Goal: Information Seeking & Learning: Check status

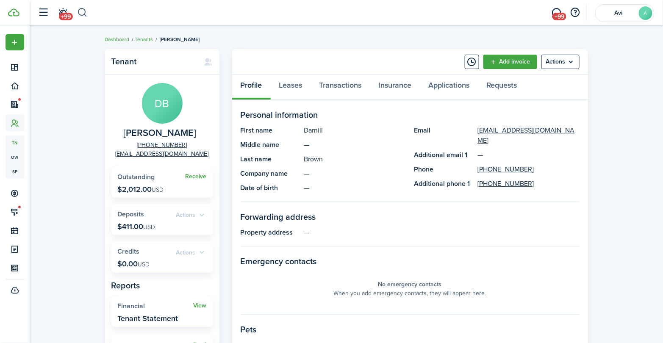
drag, startPoint x: 89, startPoint y: 13, endPoint x: 83, endPoint y: 13, distance: 6.8
click at [88, 13] on header-wrapper "+99 +99 Avi A" at bounding box center [344, 12] width 620 height 25
click at [83, 13] on button "button" at bounding box center [82, 13] width 11 height 14
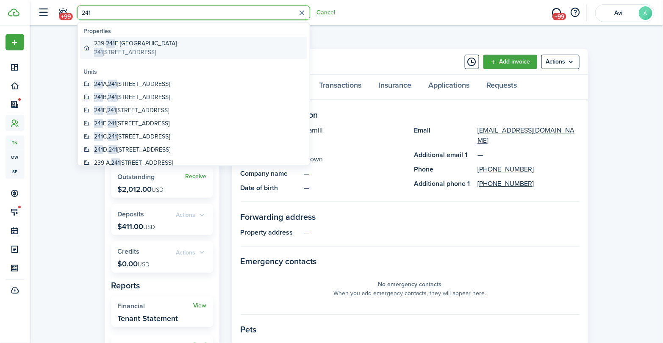
type input "241"
click at [145, 53] on global-search-item-description "[STREET_ADDRESS]" at bounding box center [135, 52] width 83 height 9
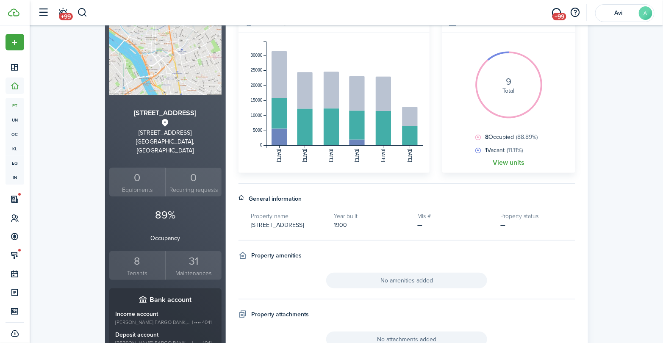
scroll to position [94, 0]
click at [133, 268] on small "Tenants" at bounding box center [137, 272] width 52 height 9
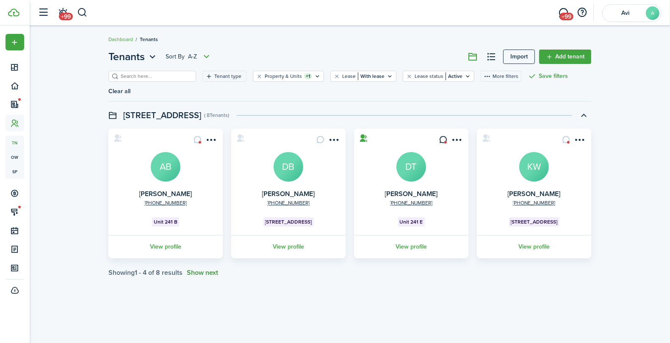
click at [213, 269] on button "Show next" at bounding box center [202, 273] width 31 height 8
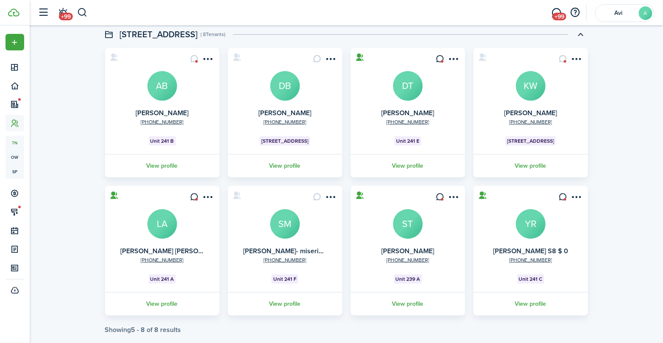
scroll to position [82, 0]
click at [410, 155] on link "View profile" at bounding box center [407, 164] width 117 height 23
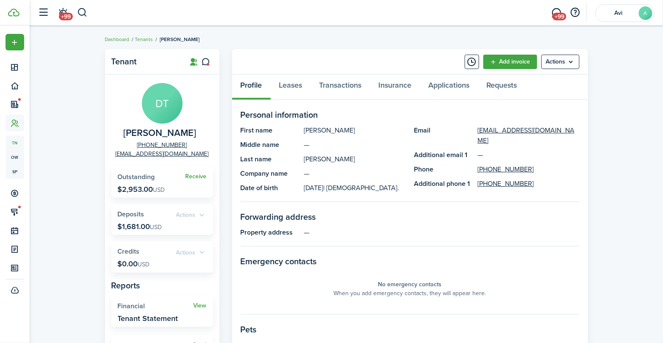
drag, startPoint x: 117, startPoint y: 188, endPoint x: 155, endPoint y: 188, distance: 38.1
click at [155, 188] on widget-stats "Receive Outstanding $2,953.00 USD" at bounding box center [162, 182] width 102 height 31
click at [331, 91] on link "Transactions" at bounding box center [340, 87] width 59 height 25
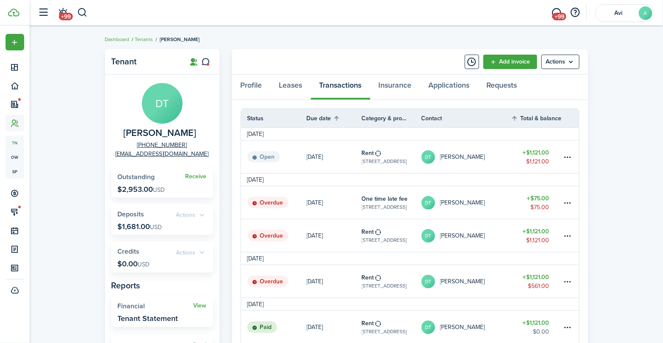
drag, startPoint x: 366, startPoint y: 47, endPoint x: 365, endPoint y: 37, distance: 10.6
click at [83, 15] on button "button" at bounding box center [82, 13] width 11 height 14
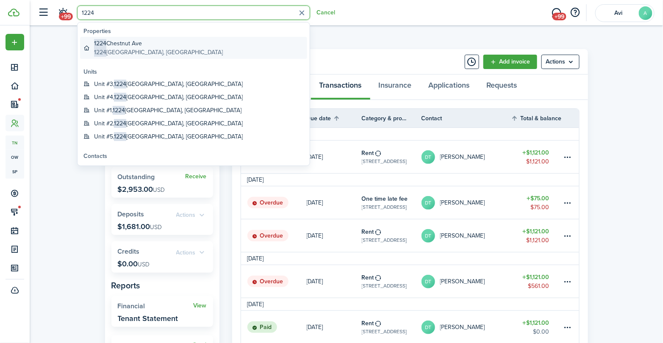
type input "1224"
click at [124, 39] on global-search-item-title "[STREET_ADDRESS]" at bounding box center [158, 43] width 129 height 9
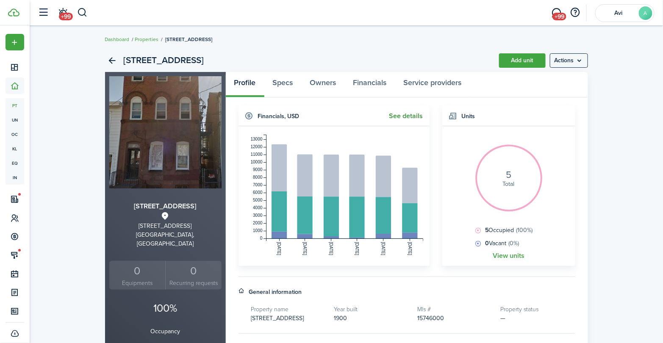
click at [404, 120] on widget-header "Financials , USD See details" at bounding box center [333, 116] width 191 height 20
click at [405, 118] on link "See details" at bounding box center [406, 116] width 34 height 8
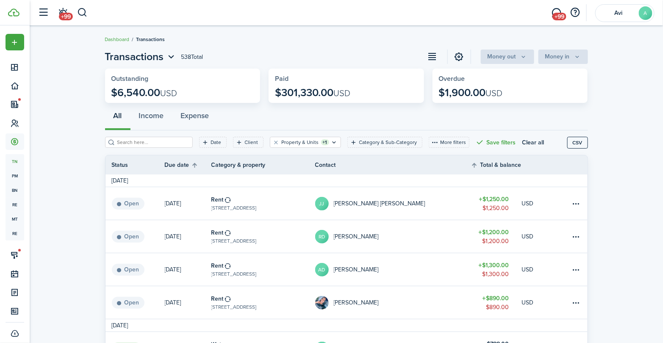
scroll to position [47, 0]
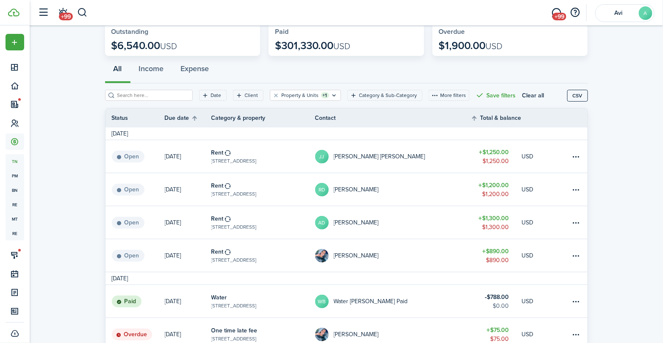
click at [356, 258] on table-profile-info-text "[PERSON_NAME]" at bounding box center [356, 255] width 45 height 7
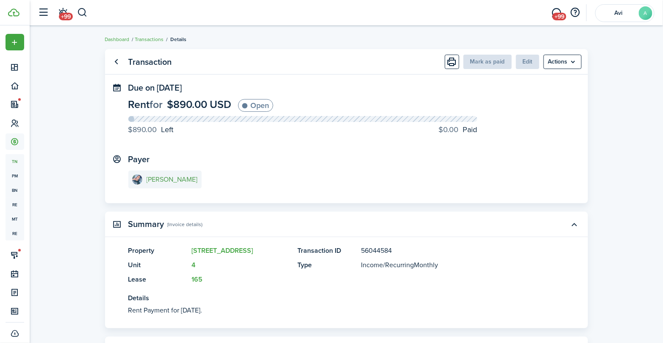
click at [177, 181] on e-details-info-title "[PERSON_NAME]" at bounding box center [171, 180] width 51 height 8
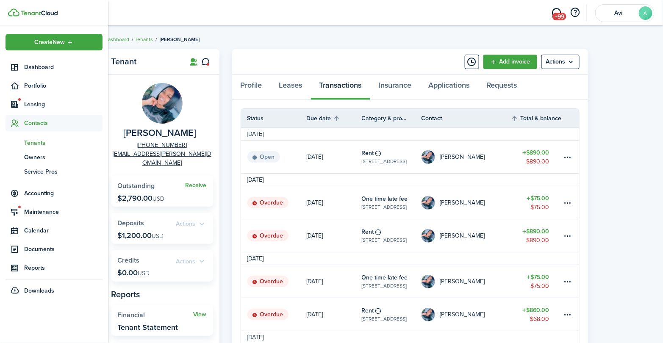
click at [18, 17] on sidebar-logo at bounding box center [54, 12] width 108 height 25
click at [23, 14] on img at bounding box center [39, 13] width 37 height 5
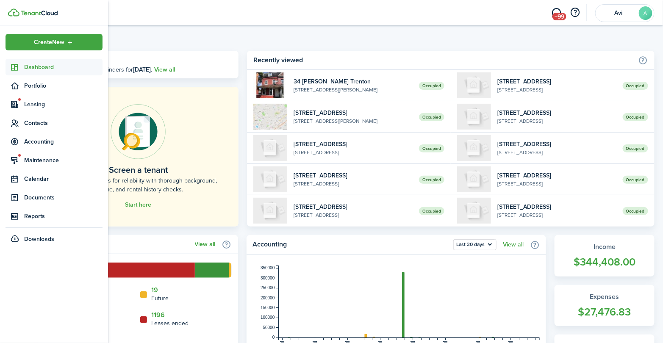
click at [49, 11] on img at bounding box center [39, 13] width 37 height 5
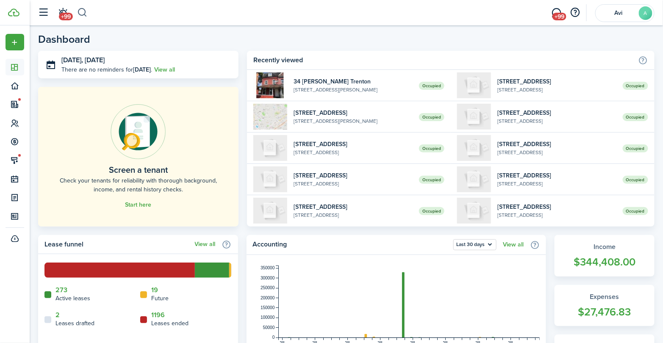
click at [86, 10] on button "button" at bounding box center [82, 13] width 11 height 14
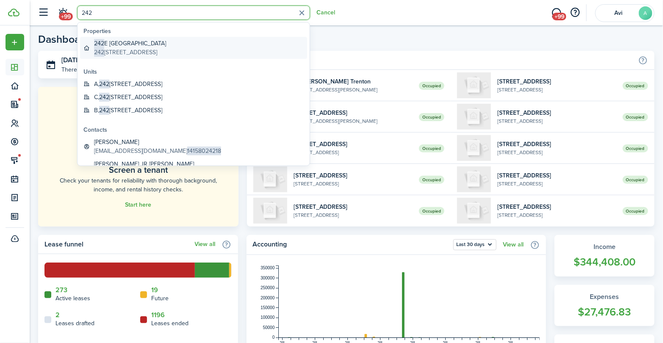
type input "242"
click at [126, 44] on global-search-item-title "[STREET_ADDRESS]" at bounding box center [130, 43] width 72 height 9
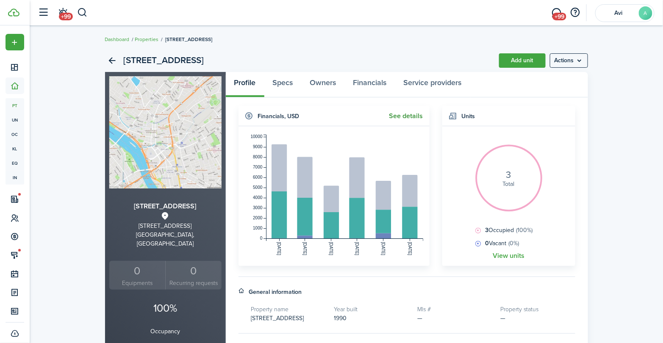
click at [408, 115] on link "See details" at bounding box center [406, 116] width 34 height 8
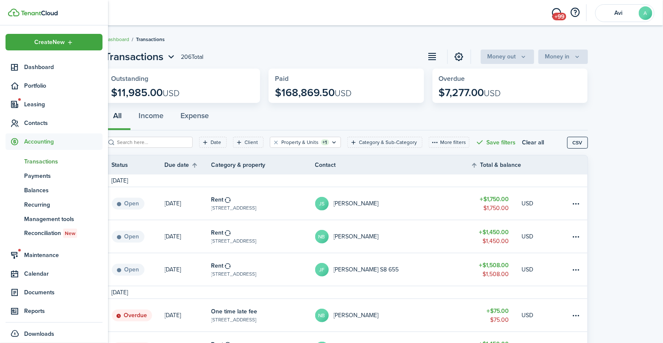
click at [23, 11] on img at bounding box center [39, 13] width 37 height 5
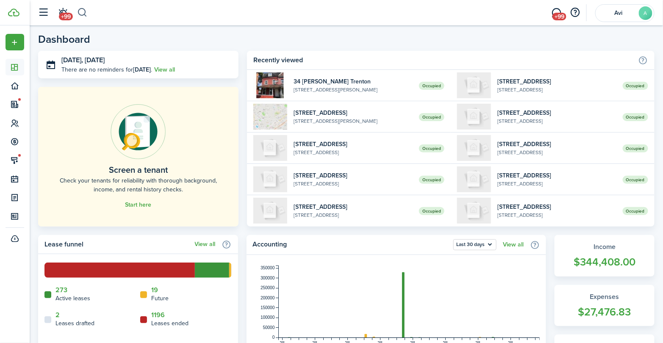
click at [87, 11] on button "button" at bounding box center [82, 13] width 11 height 14
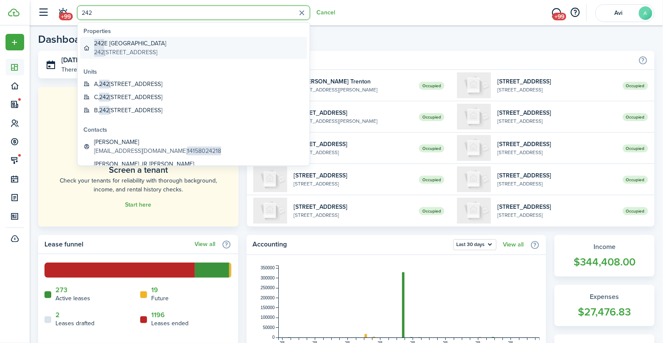
type input "242"
click at [121, 41] on global-search-item-title "[STREET_ADDRESS]" at bounding box center [130, 43] width 72 height 9
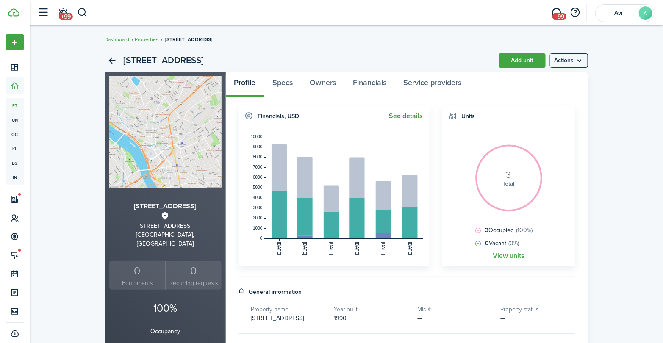
click at [401, 117] on link "See details" at bounding box center [406, 116] width 34 height 8
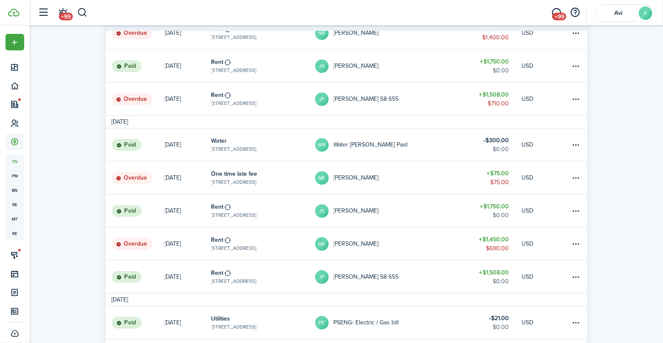
scroll to position [799, 0]
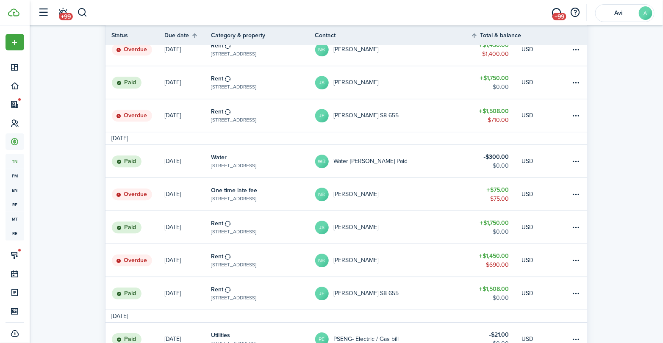
click at [352, 259] on table-profile-info-text "[PERSON_NAME]" at bounding box center [356, 260] width 45 height 7
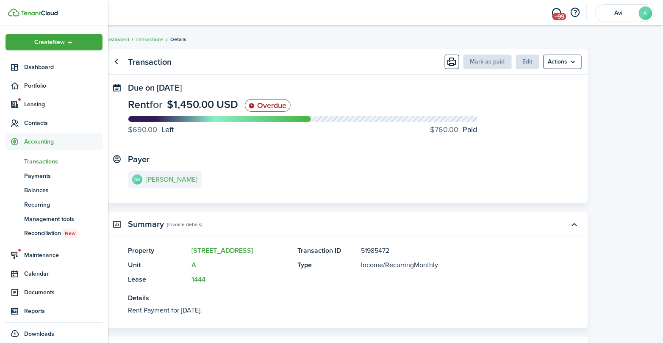
click at [24, 11] on img at bounding box center [39, 13] width 37 height 5
